Goal: Understand process/instructions: Learn how to perform a task or action

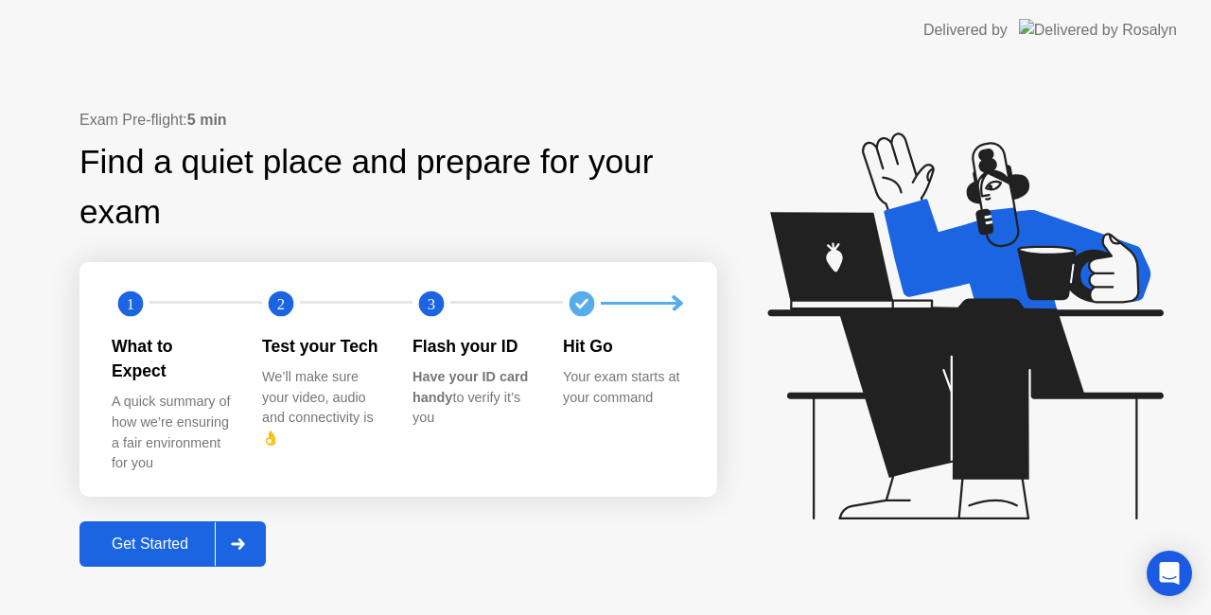
click at [157, 536] on div "Get Started" at bounding box center [150, 544] width 130 height 17
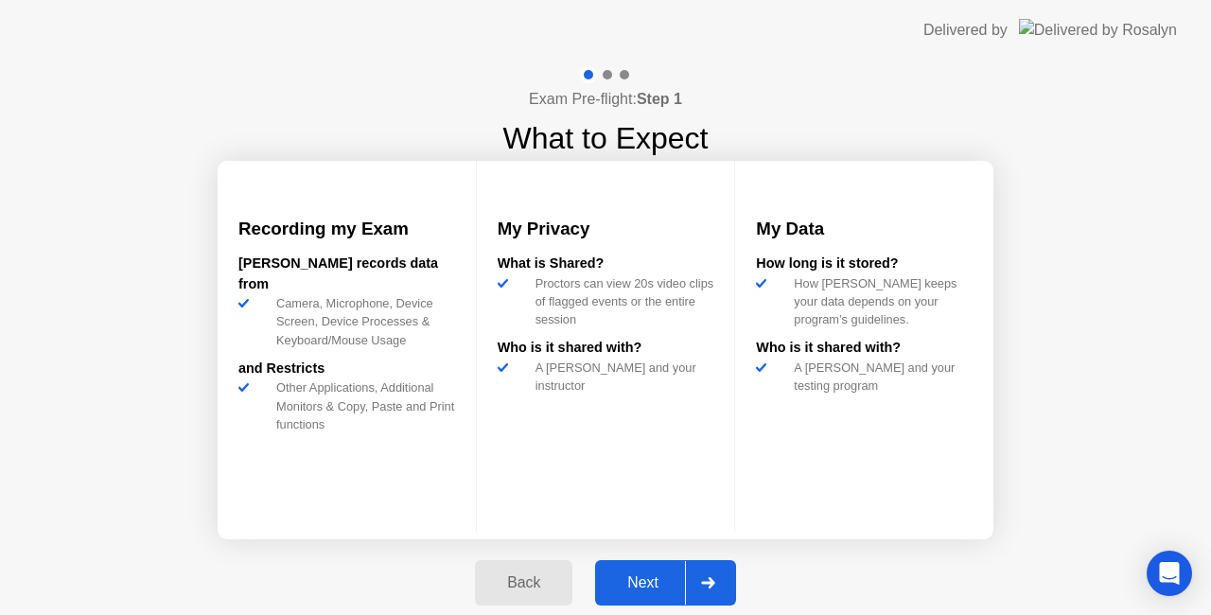
click at [654, 582] on div "Next" at bounding box center [643, 582] width 84 height 17
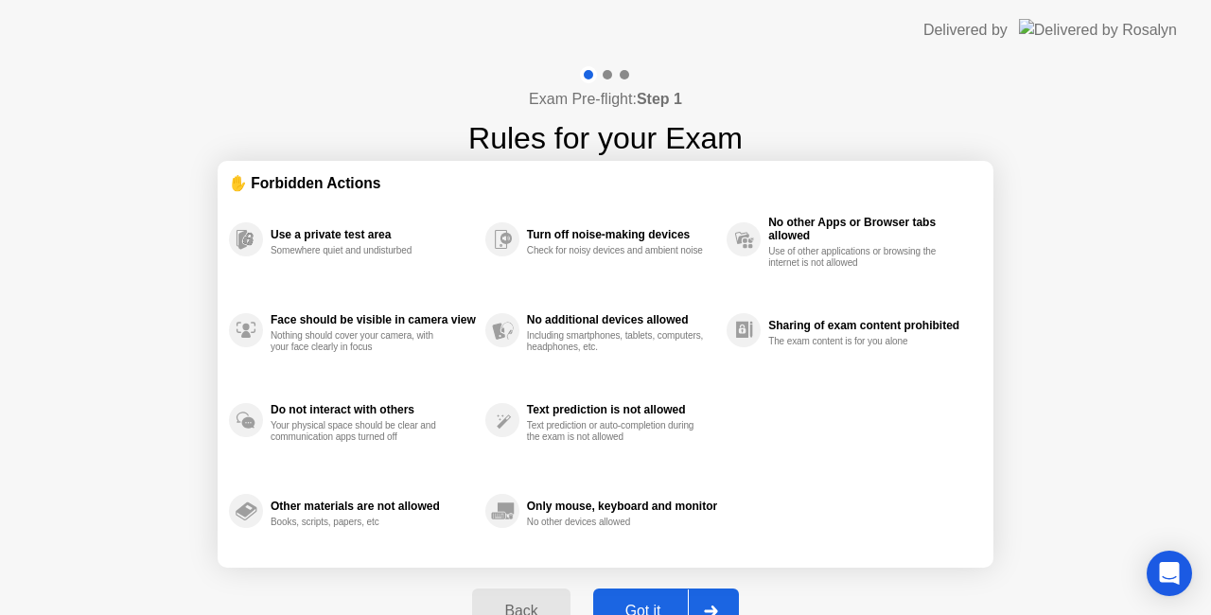
click at [647, 596] on button "Got it" at bounding box center [666, 611] width 146 height 45
select select "**********"
select select "*******"
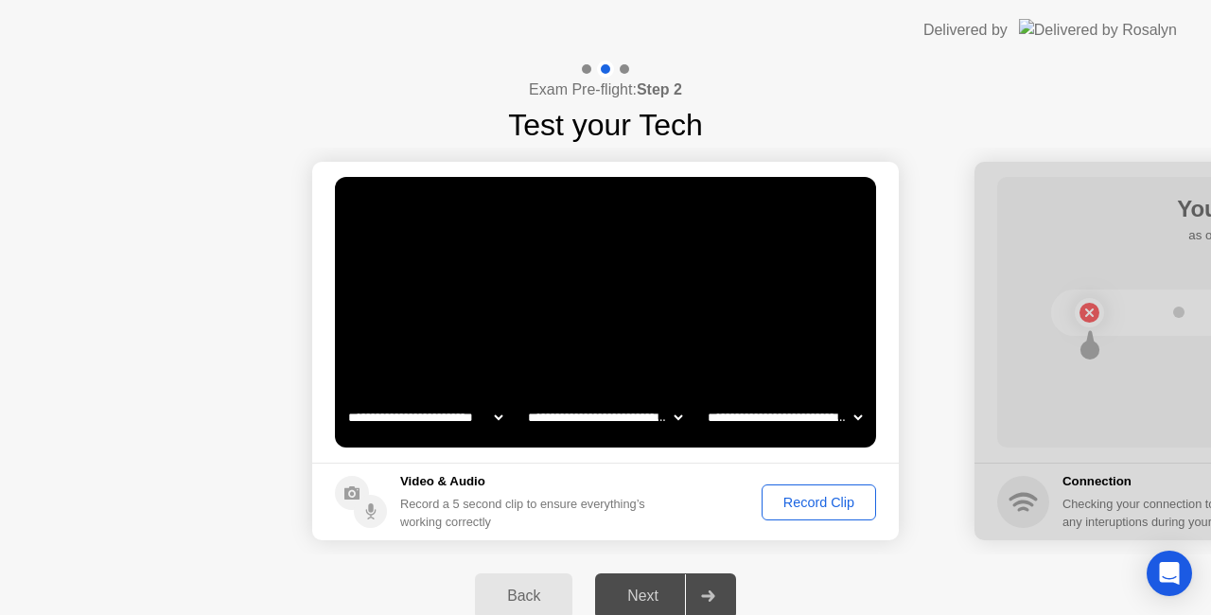
click at [828, 503] on div "Record Clip" at bounding box center [818, 502] width 101 height 15
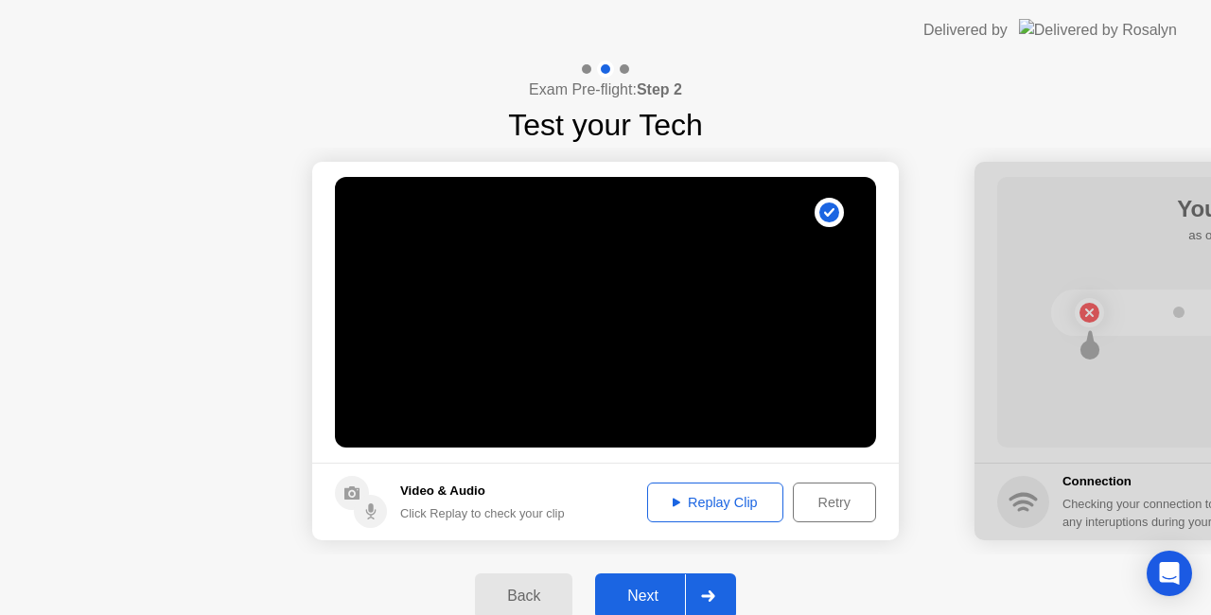
click at [655, 590] on div "Next" at bounding box center [643, 596] width 84 height 17
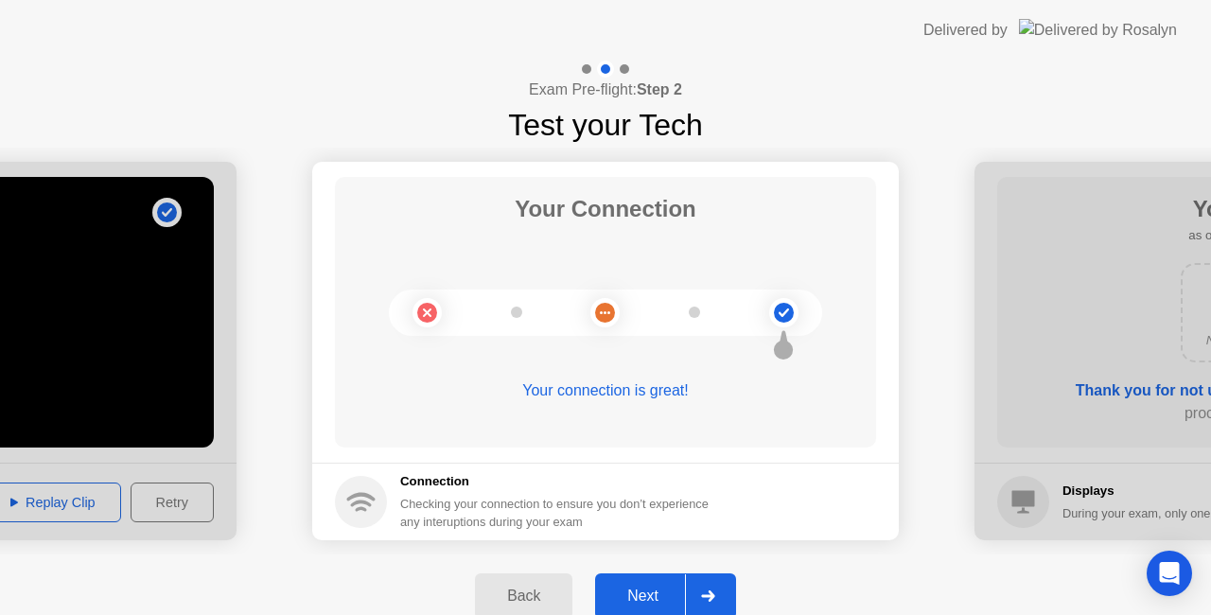
click at [655, 590] on div "Next" at bounding box center [643, 596] width 84 height 17
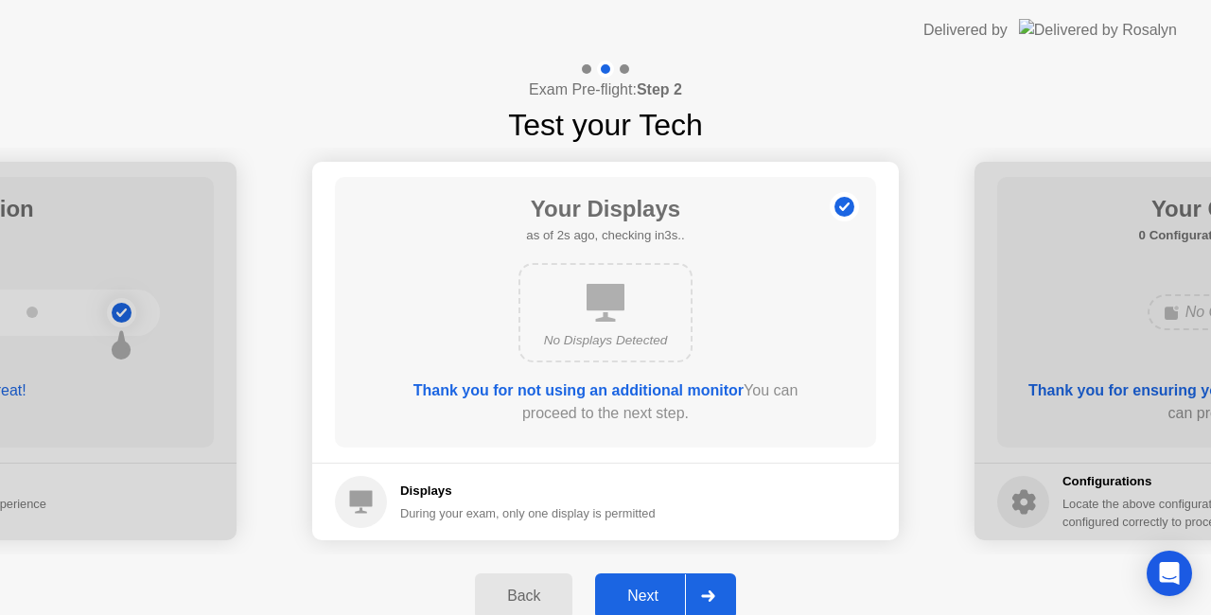
click at [655, 590] on div "Next" at bounding box center [643, 596] width 84 height 17
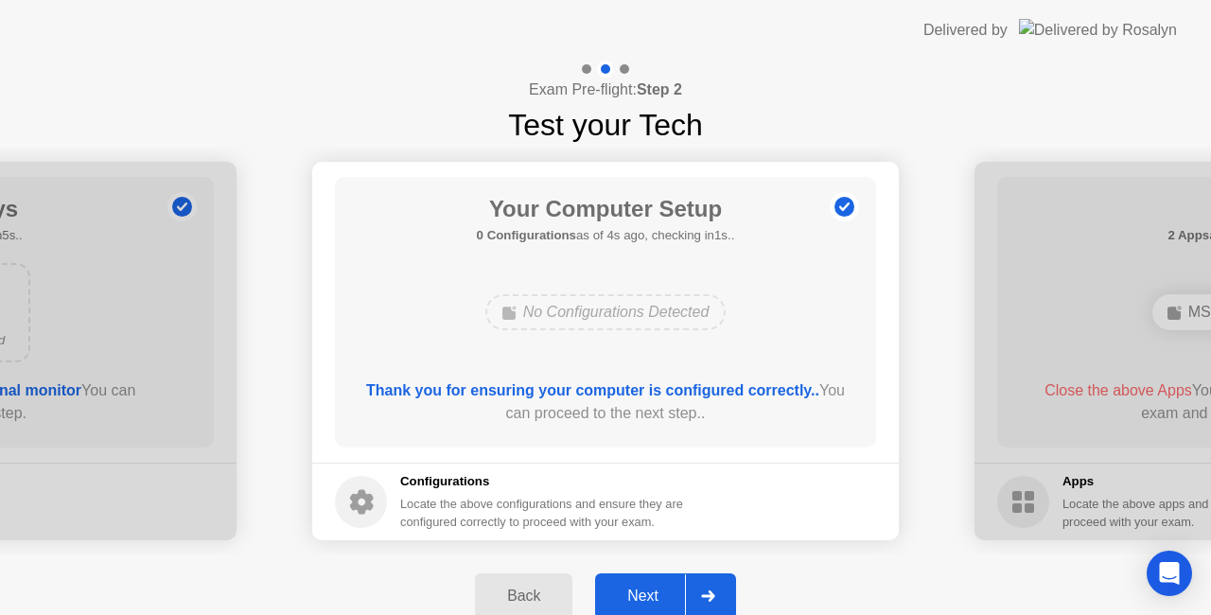
click at [655, 590] on div "Next" at bounding box center [643, 596] width 84 height 17
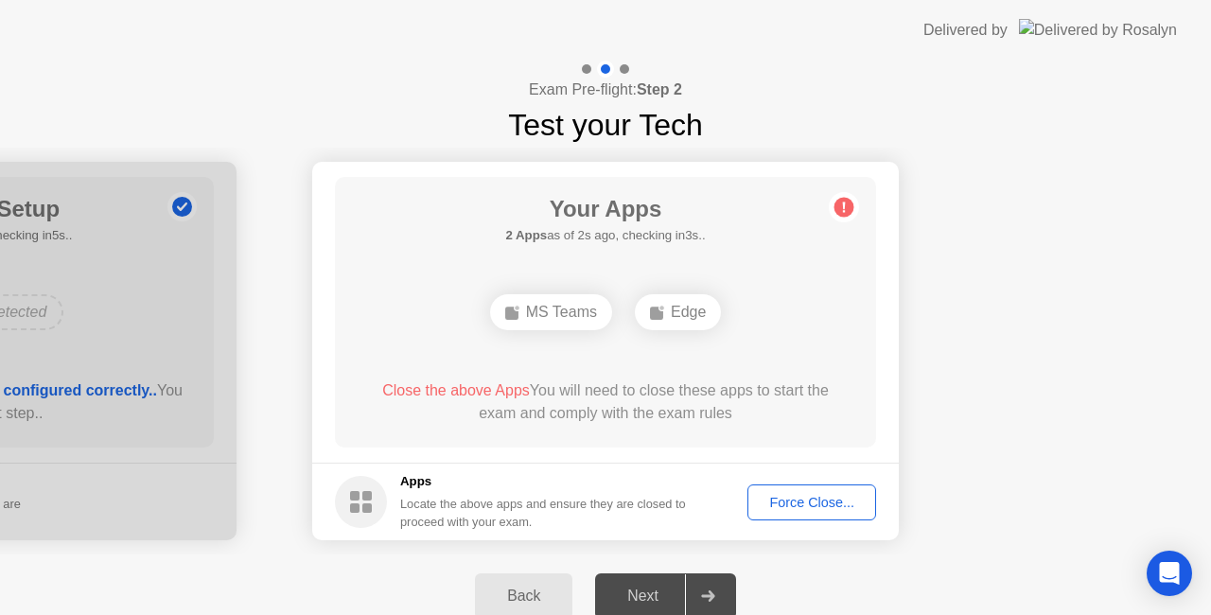
click at [808, 500] on div "Force Close..." at bounding box center [811, 502] width 115 height 15
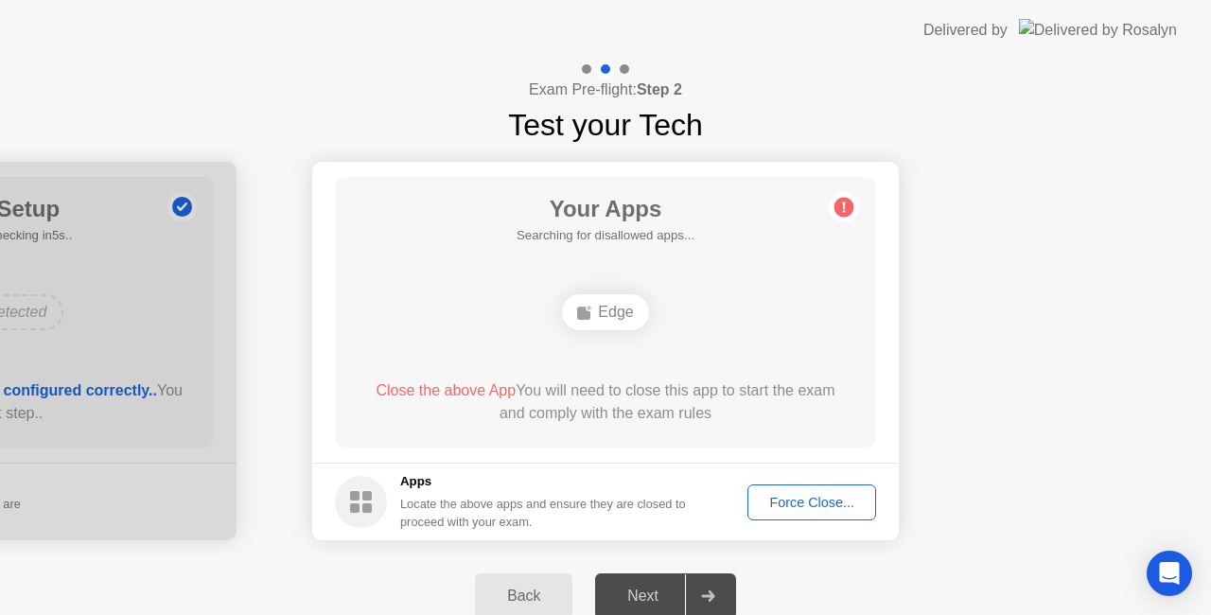
click at [840, 509] on div "Force Close..." at bounding box center [811, 502] width 115 height 15
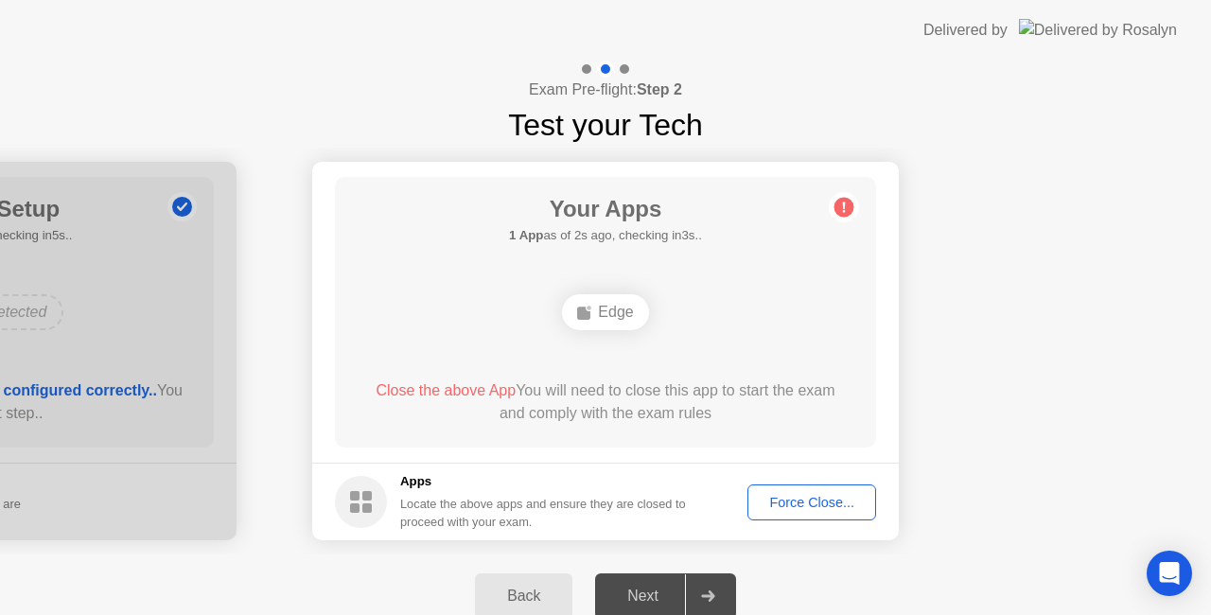
click at [811, 505] on div "Force Close..." at bounding box center [811, 502] width 115 height 15
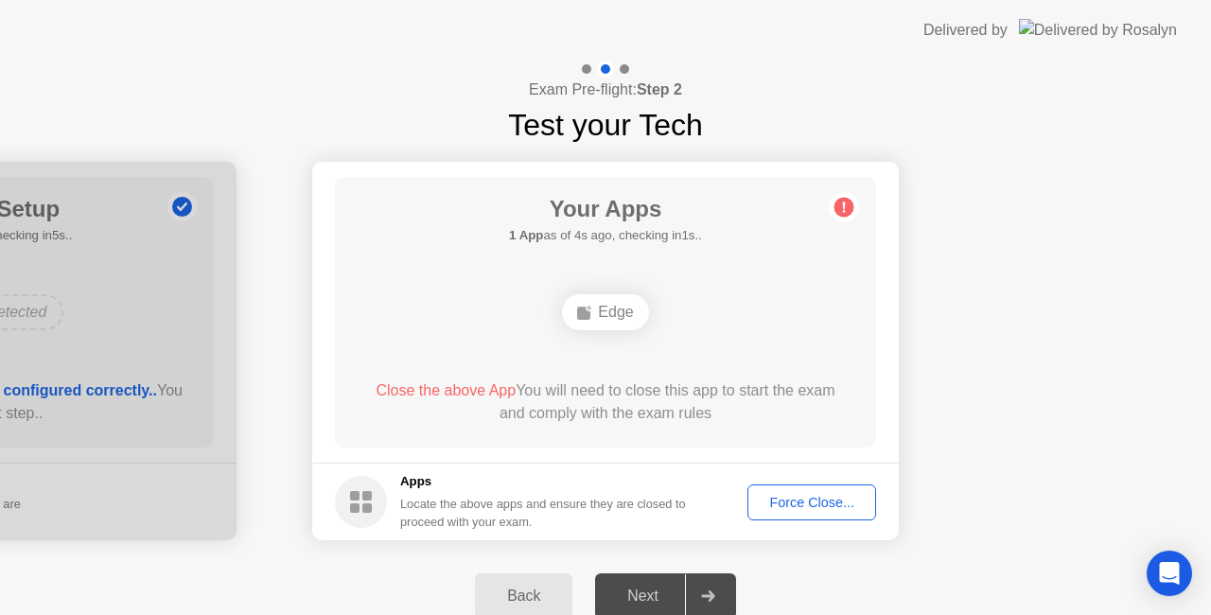
click at [536, 588] on div "Back" at bounding box center [524, 596] width 86 height 17
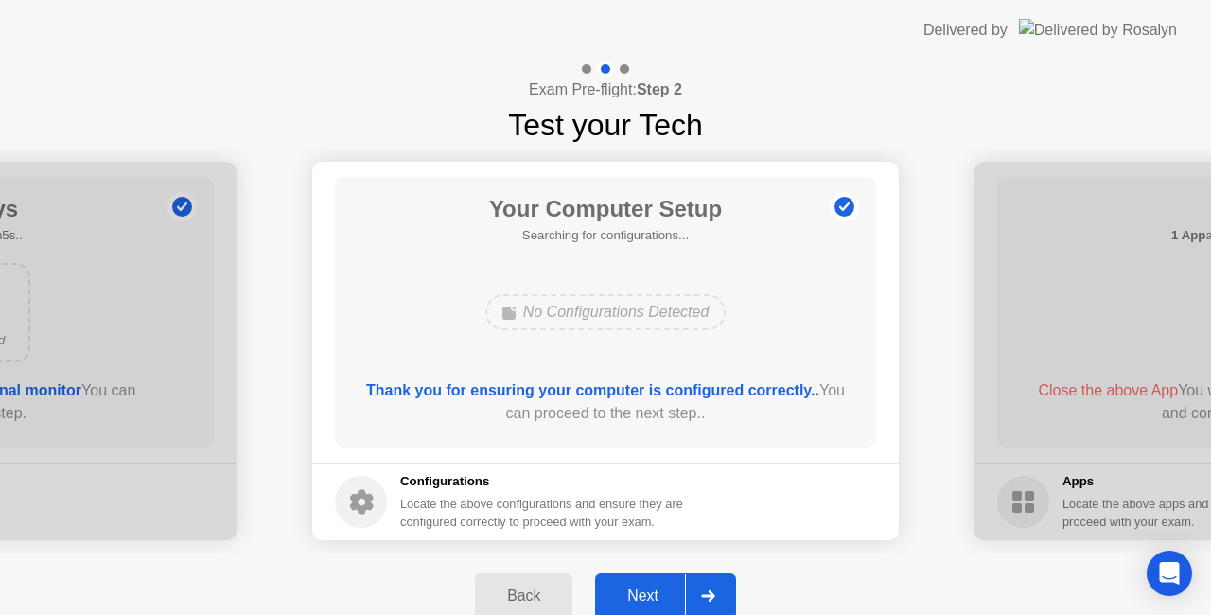
click at [536, 588] on div "Back" at bounding box center [524, 596] width 86 height 17
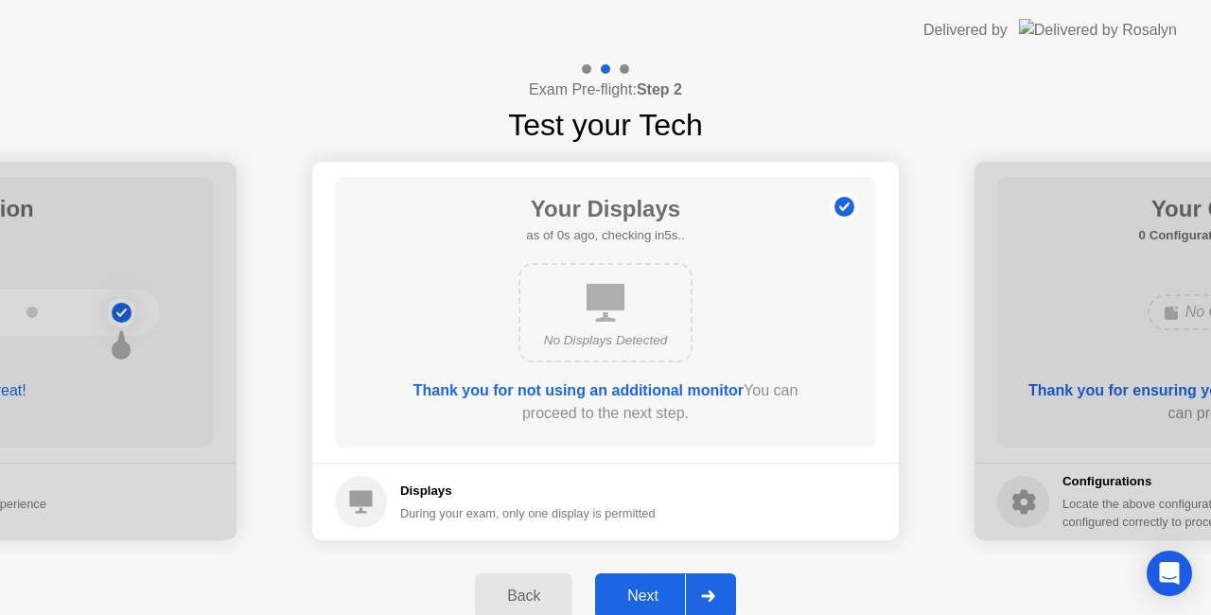
click at [626, 594] on div "Next" at bounding box center [643, 596] width 84 height 17
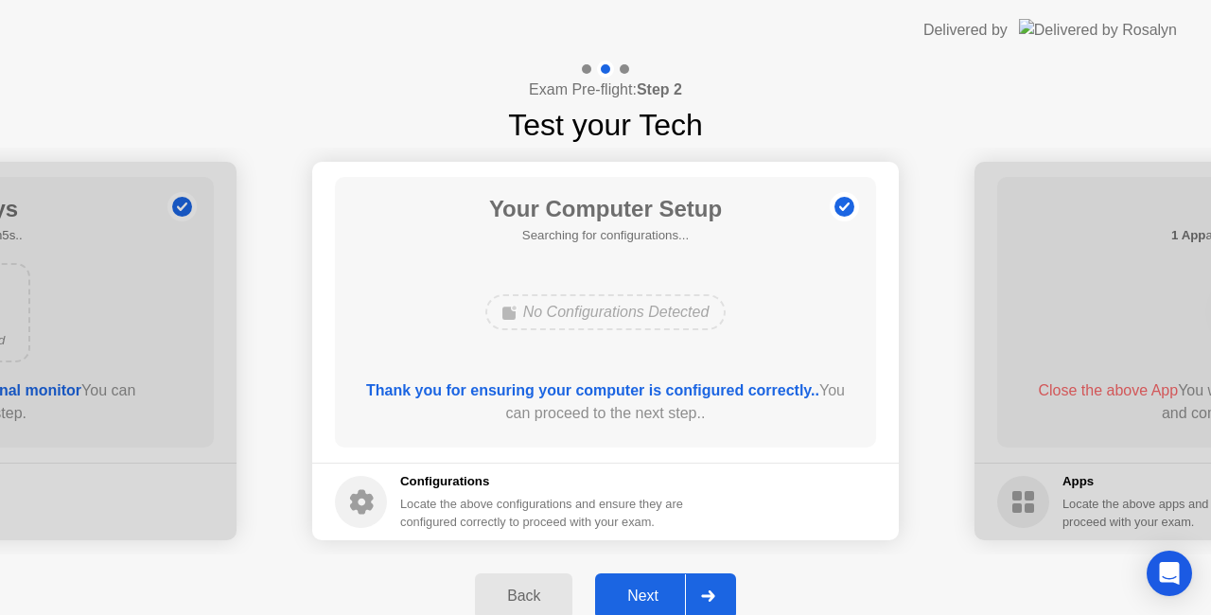
click at [626, 594] on div "Next" at bounding box center [643, 596] width 84 height 17
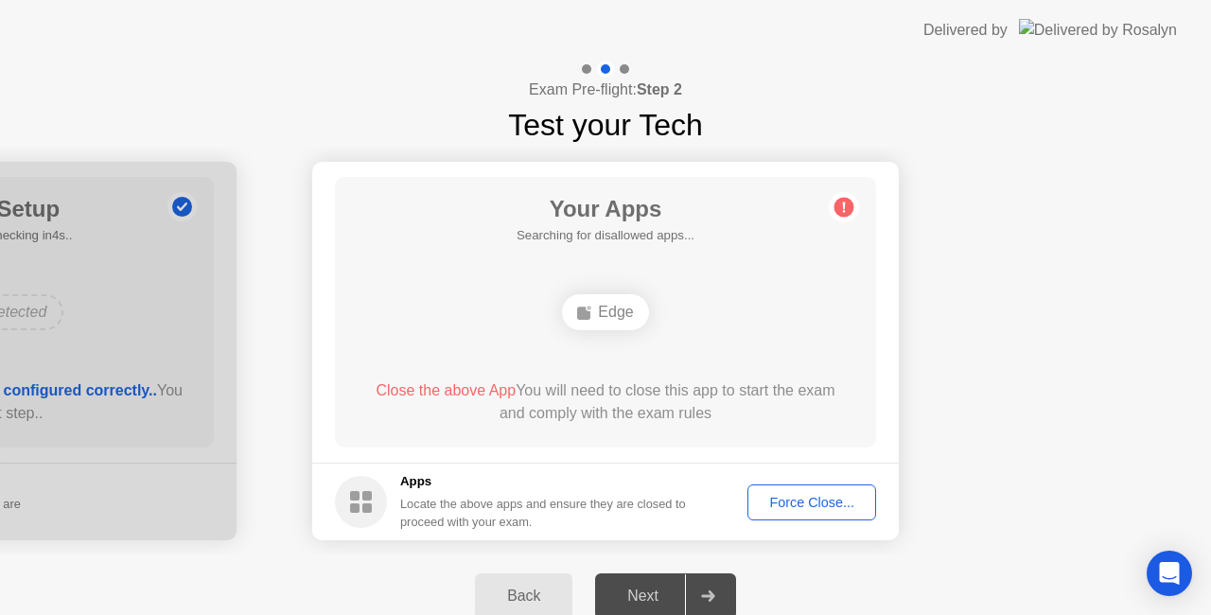
click at [792, 503] on div "Force Close..." at bounding box center [811, 502] width 115 height 15
